Goal: Transaction & Acquisition: Book appointment/travel/reservation

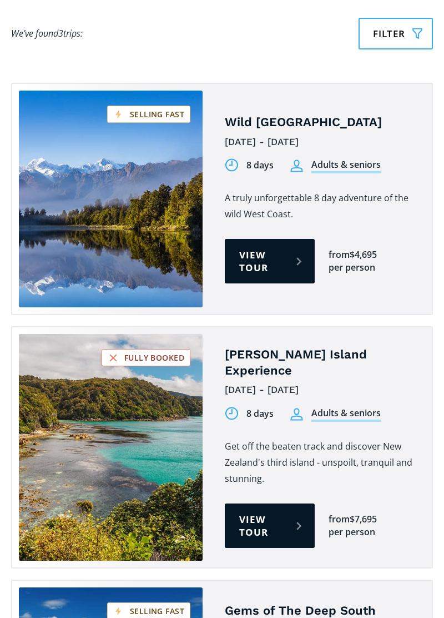
scroll to position [839, 0]
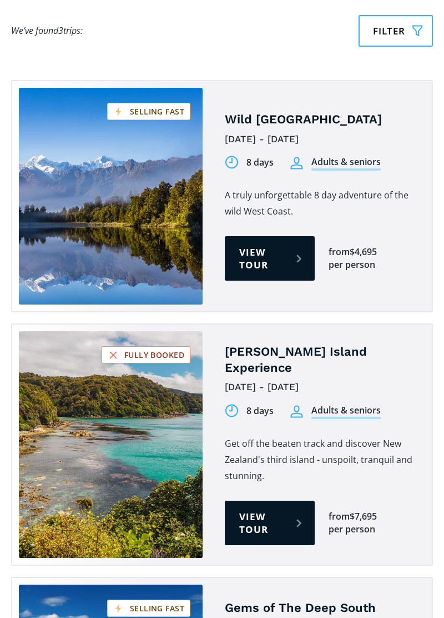
click at [263, 236] on link "View tour" at bounding box center [270, 258] width 90 height 44
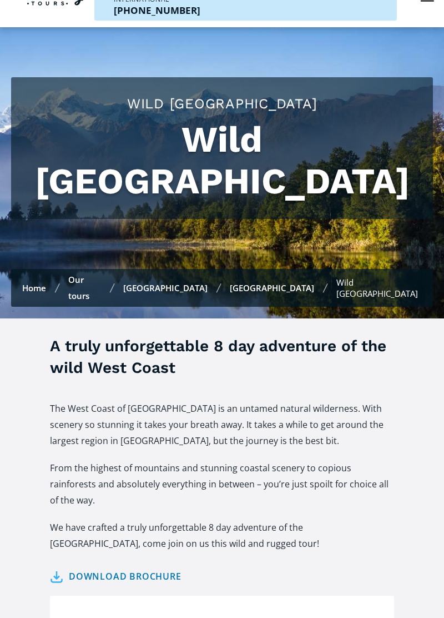
scroll to position [52, 0]
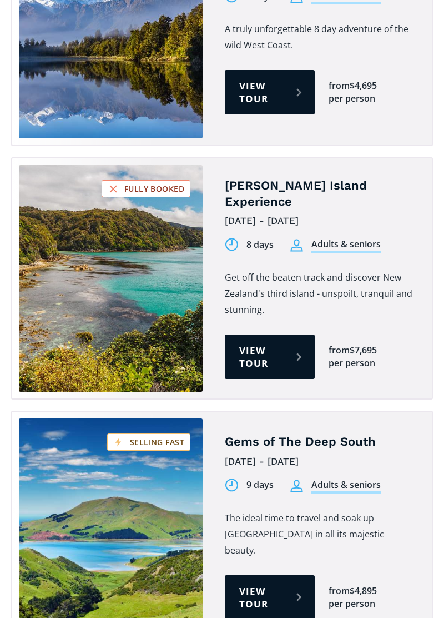
scroll to position [1007, 0]
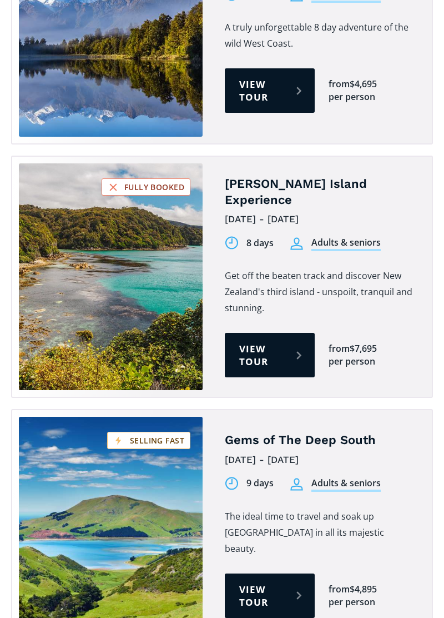
click at [271, 573] on link "View tour" at bounding box center [270, 595] width 90 height 44
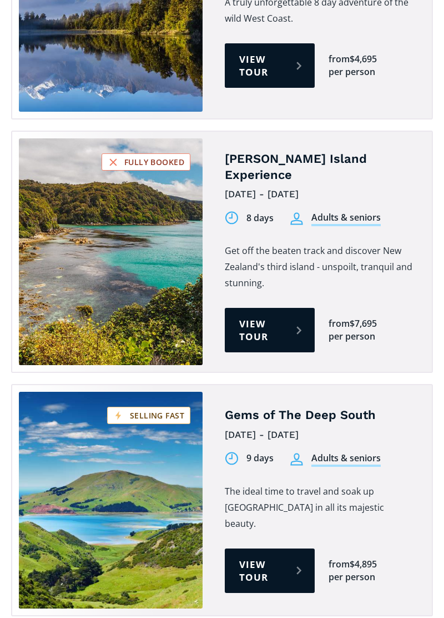
scroll to position [1041, 0]
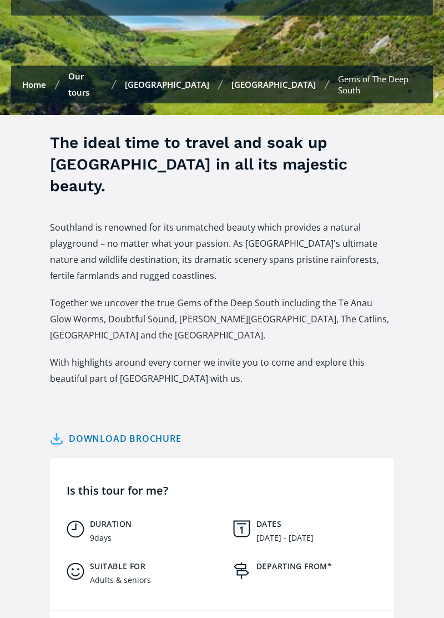
scroll to position [296, 0]
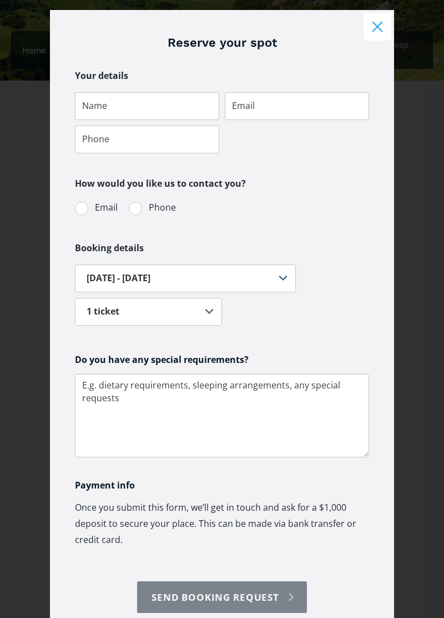
scroll to position [0, 0]
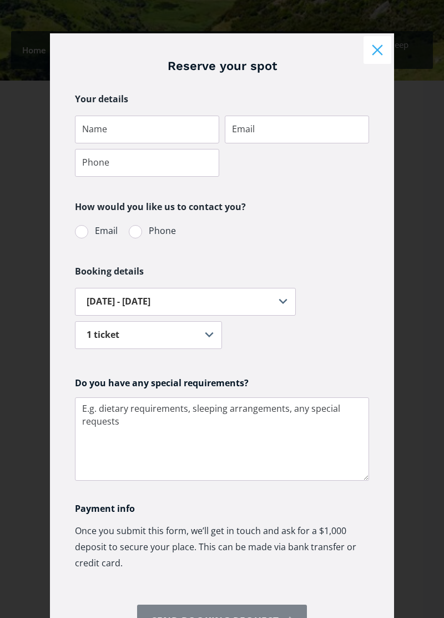
click at [372, 47] on button "Close modal" at bounding box center [378, 50] width 28 height 28
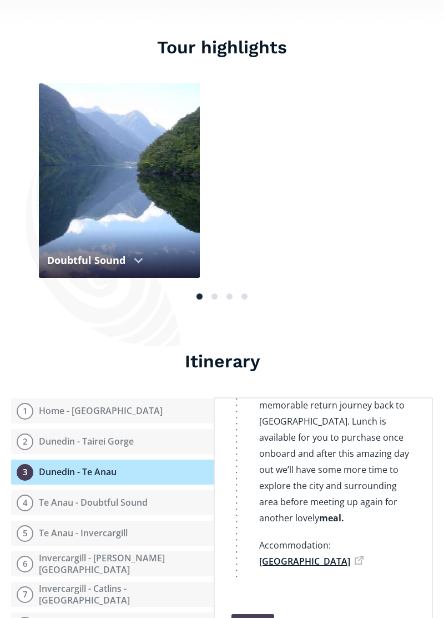
scroll to position [1174, 0]
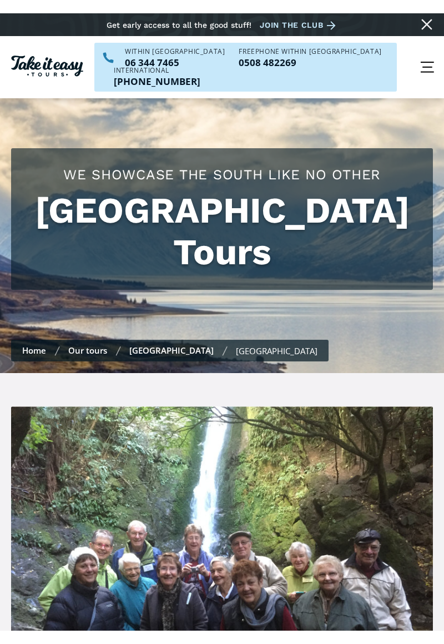
scroll to position [1044, 0]
